Goal: Find specific page/section

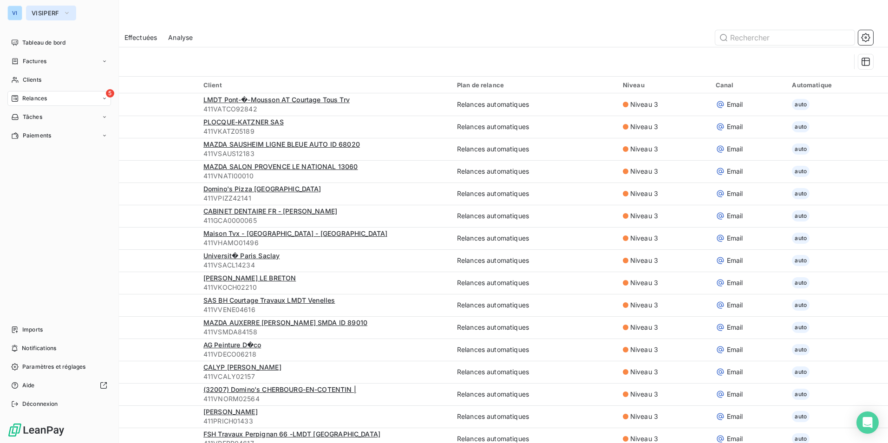
click at [54, 9] on button "VISIPERF" at bounding box center [51, 13] width 50 height 15
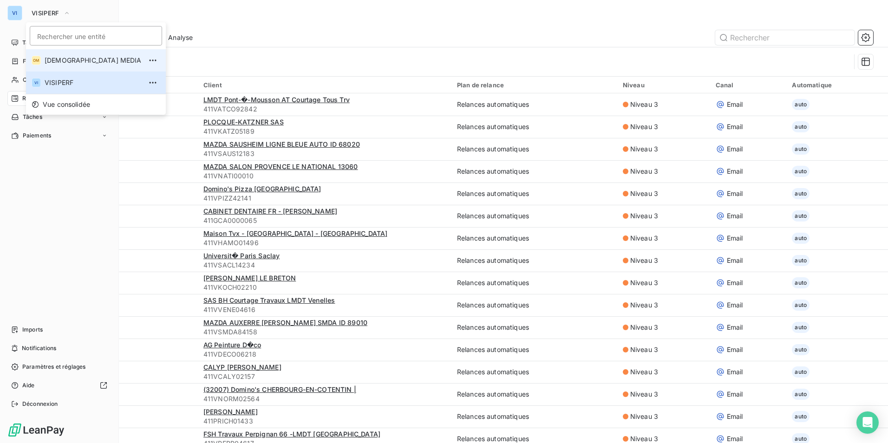
click at [66, 53] on li "OM ORIXA MEDIA" at bounding box center [96, 60] width 140 height 22
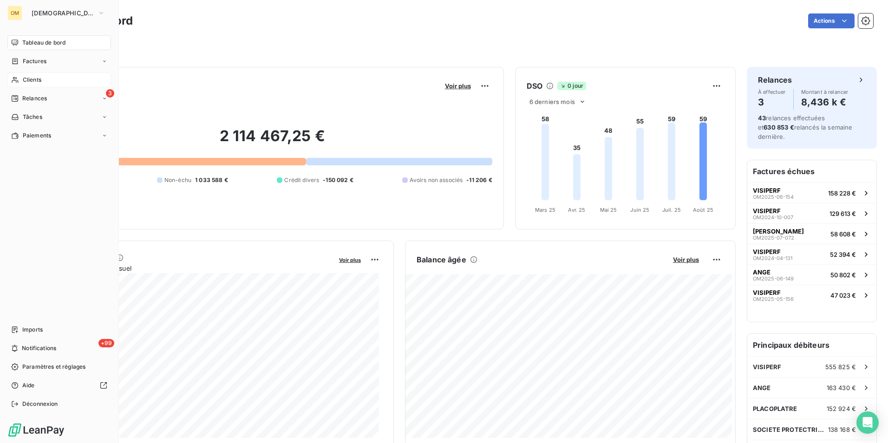
click at [27, 78] on span "Clients" at bounding box center [32, 80] width 19 height 8
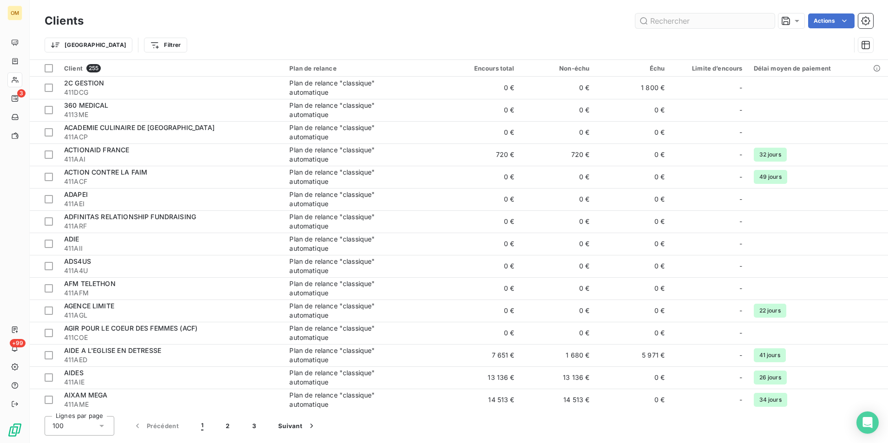
click at [666, 22] on input "text" at bounding box center [705, 20] width 139 height 15
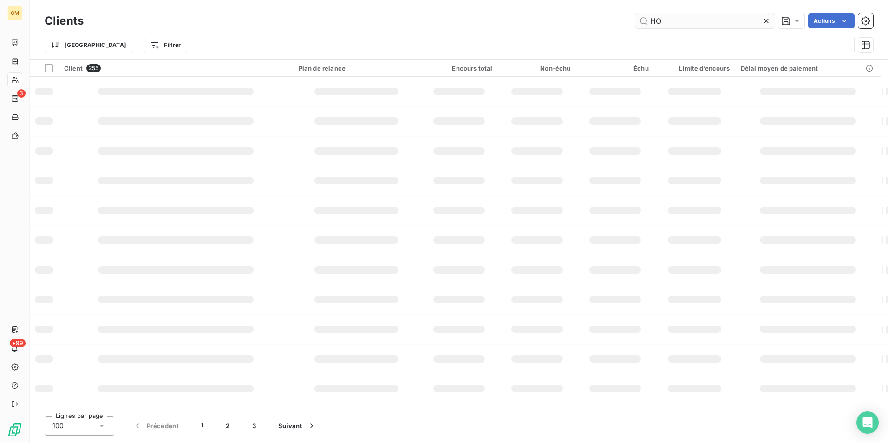
type input "HOP"
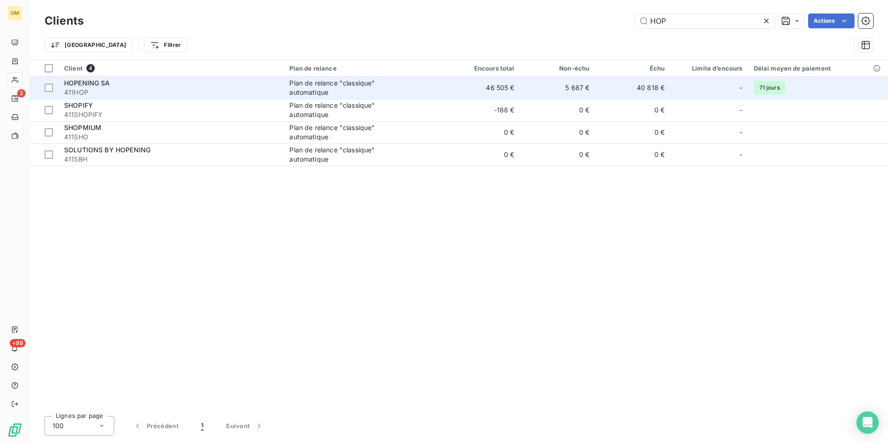
click at [574, 91] on td "5 687 €" at bounding box center [557, 88] width 75 height 22
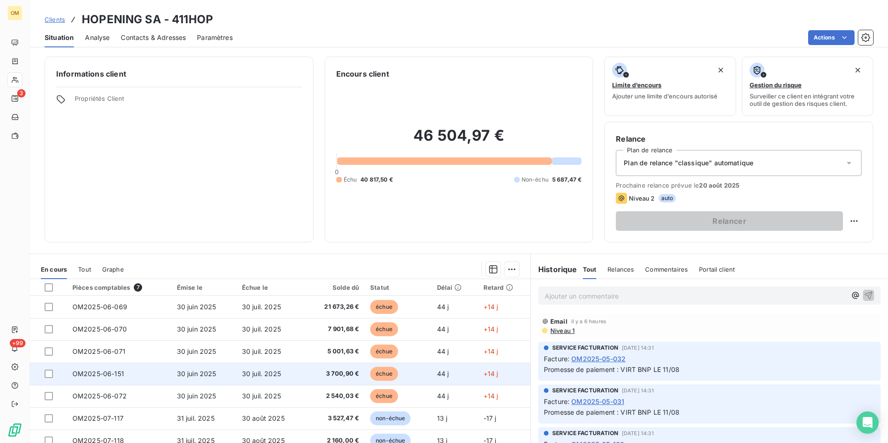
scroll to position [43, 0]
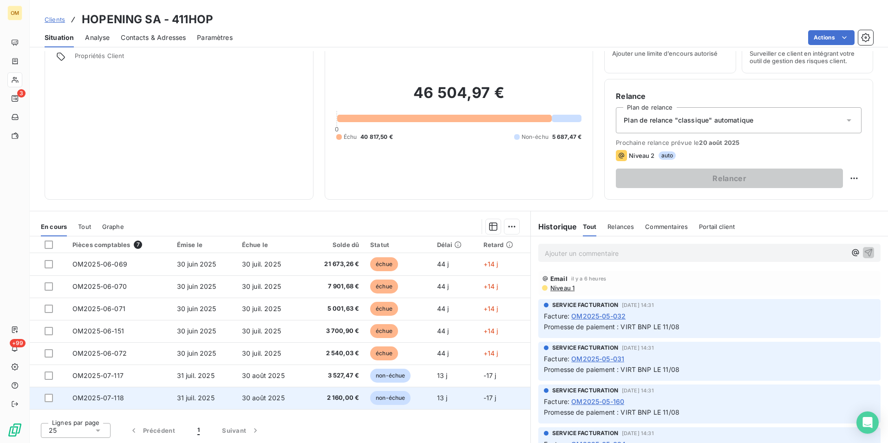
click at [448, 404] on td "13 j" at bounding box center [455, 398] width 46 height 22
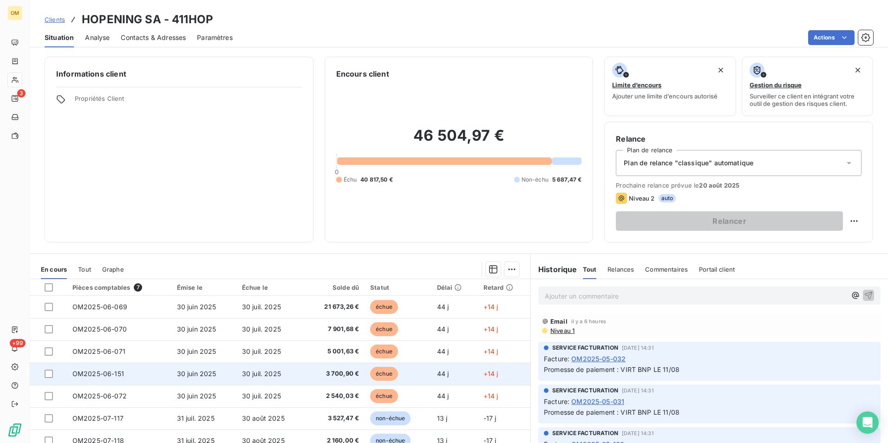
scroll to position [43, 0]
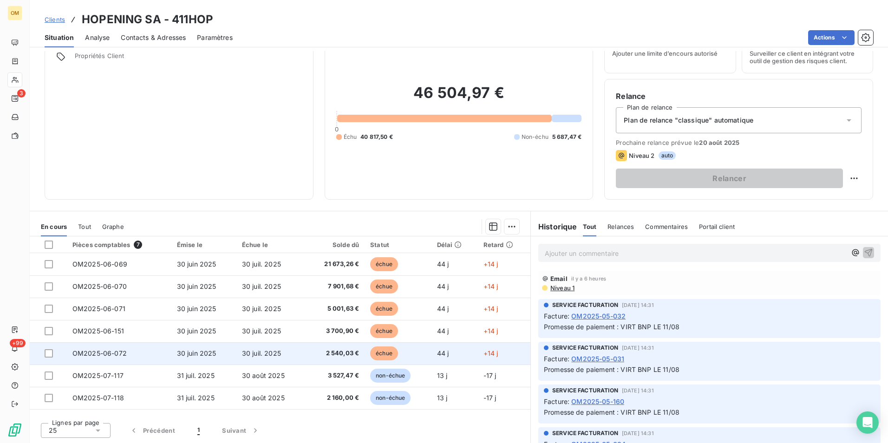
click at [301, 354] on td "30 juil. 2025" at bounding box center [270, 353] width 69 height 22
